Goal: Find specific page/section: Find specific page/section

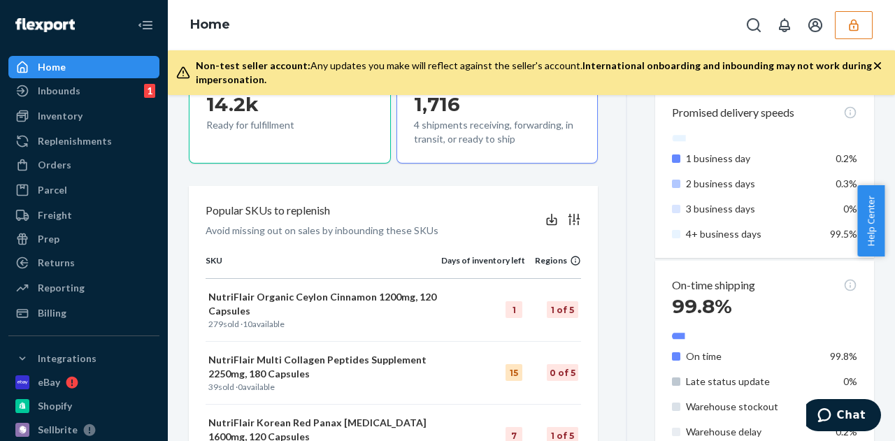
scroll to position [280, 0]
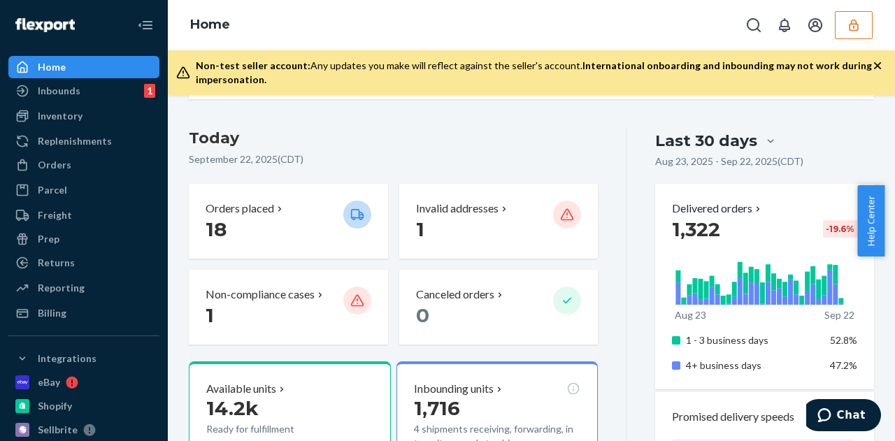
click at [878, 36] on div "Home" at bounding box center [531, 25] width 727 height 50
click at [852, 29] on icon "button" at bounding box center [854, 25] width 14 height 14
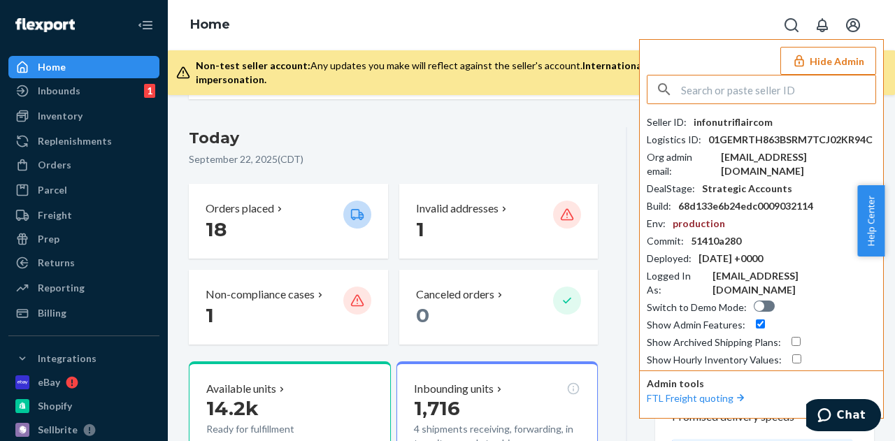
click at [744, 84] on input "text" at bounding box center [778, 90] width 194 height 28
drag, startPoint x: 744, startPoint y: 84, endPoint x: 725, endPoint y: 92, distance: 20.4
click at [733, 87] on input "text" at bounding box center [778, 90] width 194 height 28
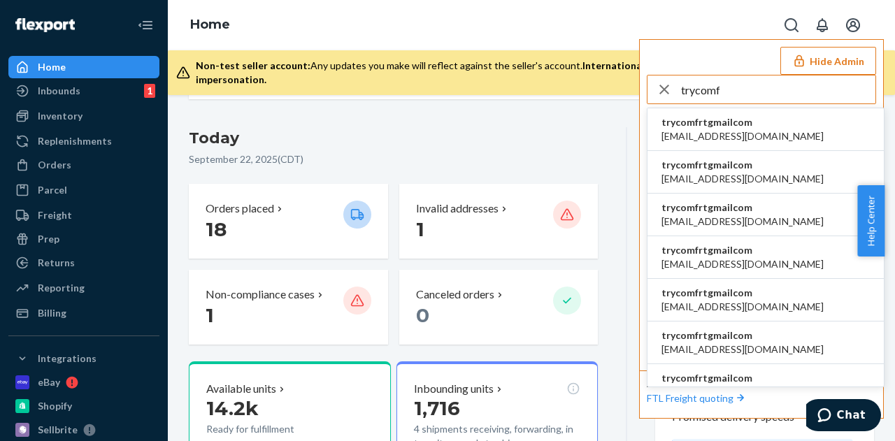
type input "trycomf"
click at [720, 127] on span "trycomfrtgmailcom" at bounding box center [743, 122] width 162 height 14
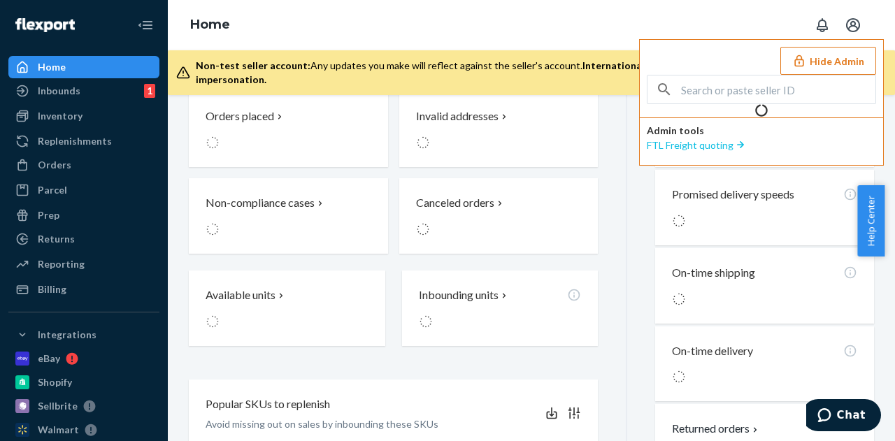
scroll to position [187, 0]
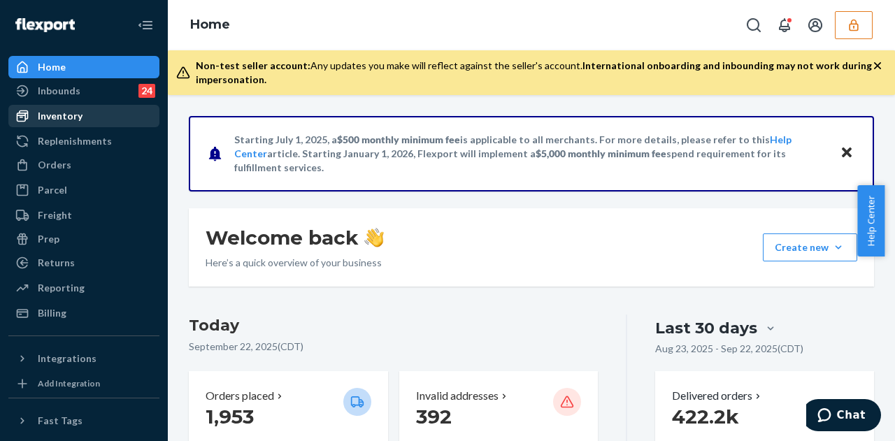
click at [83, 111] on div "Inventory" at bounding box center [84, 116] width 148 height 20
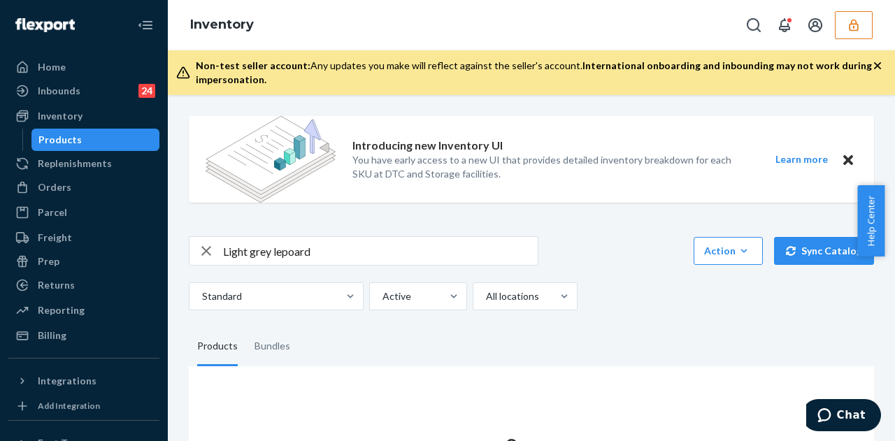
click at [363, 266] on div "Light grey lepoard Action Create product Create bundle Bulk create products Bul…" at bounding box center [531, 273] width 685 height 74
click at [364, 252] on input "Light grey lepoard" at bounding box center [380, 251] width 315 height 28
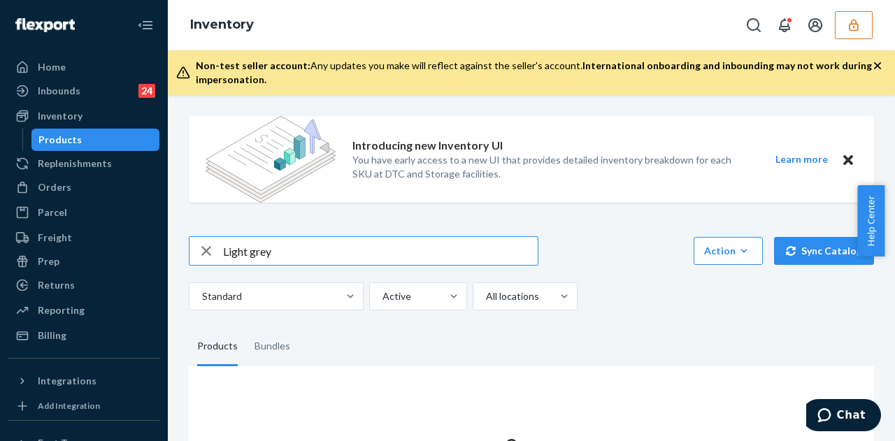
type input "Light grey"
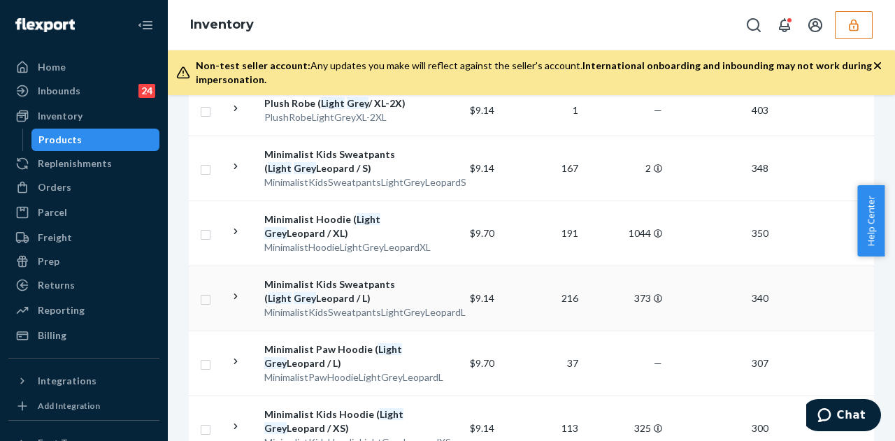
scroll to position [909, 0]
